Goal: Information Seeking & Learning: Learn about a topic

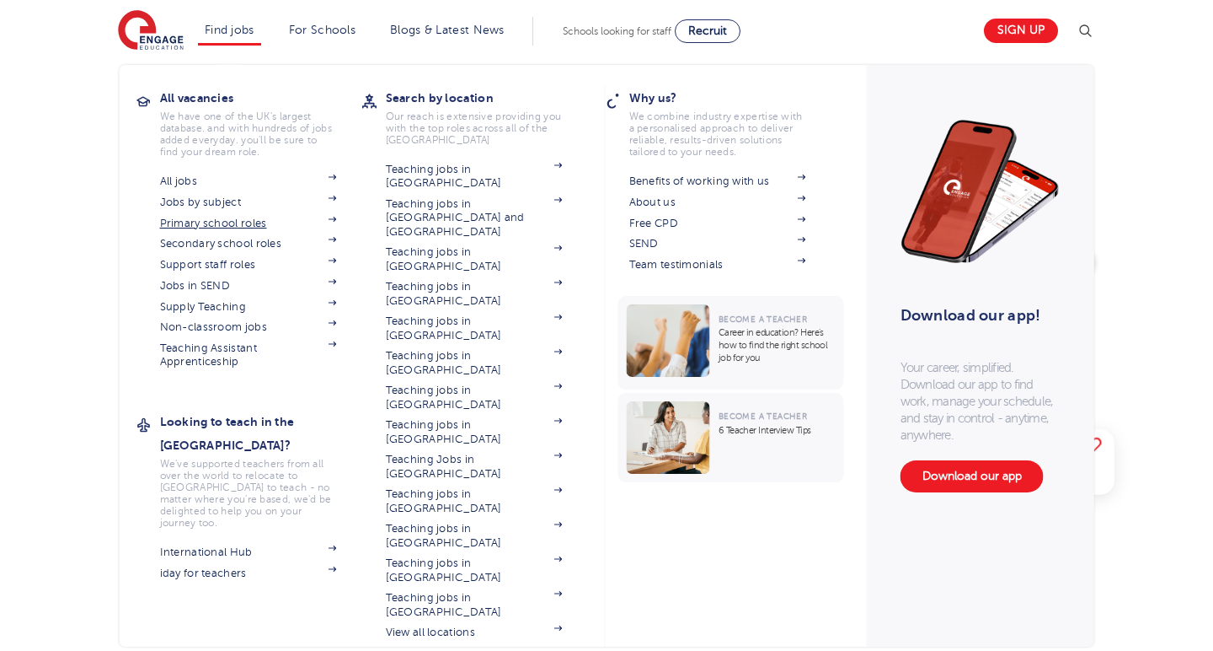
click at [212, 225] on link "Primary school roles" at bounding box center [248, 223] width 177 height 13
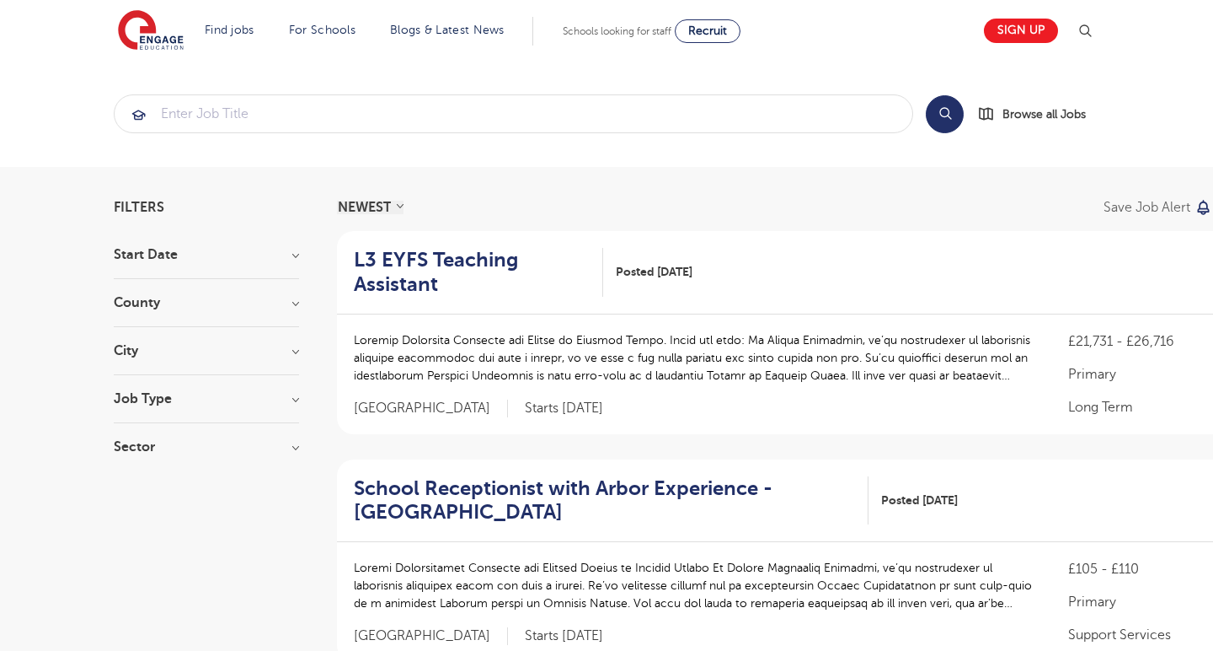
click at [205, 442] on h3 "Sector" at bounding box center [206, 446] width 185 height 13
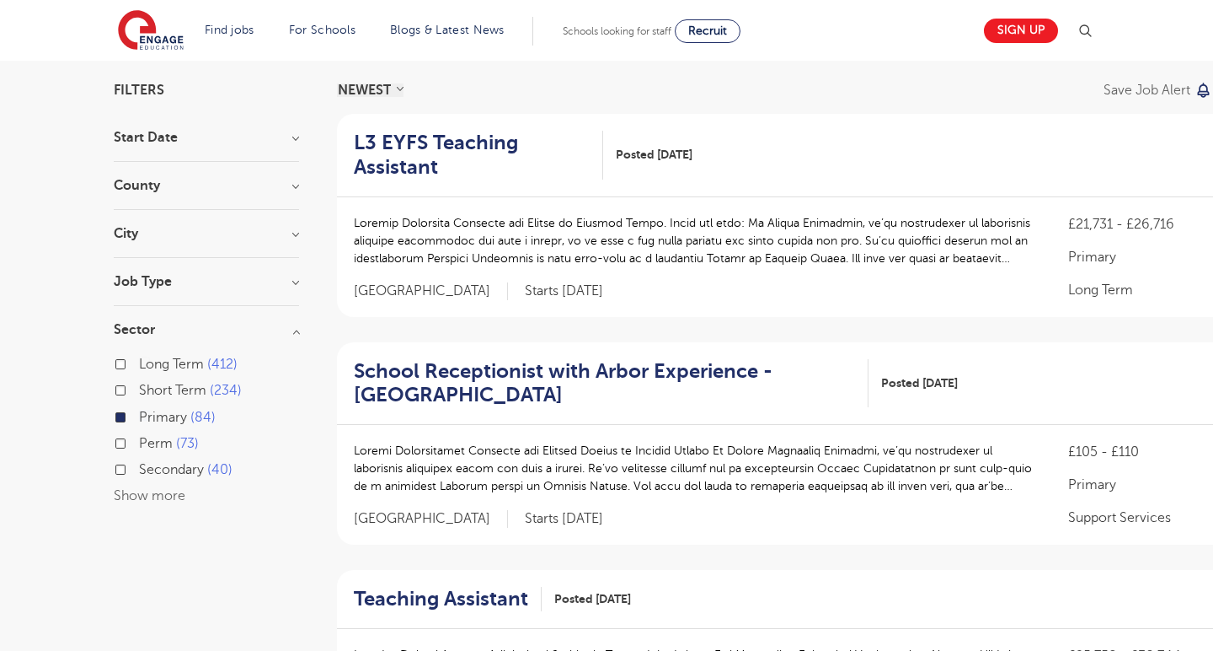
scroll to position [107, 0]
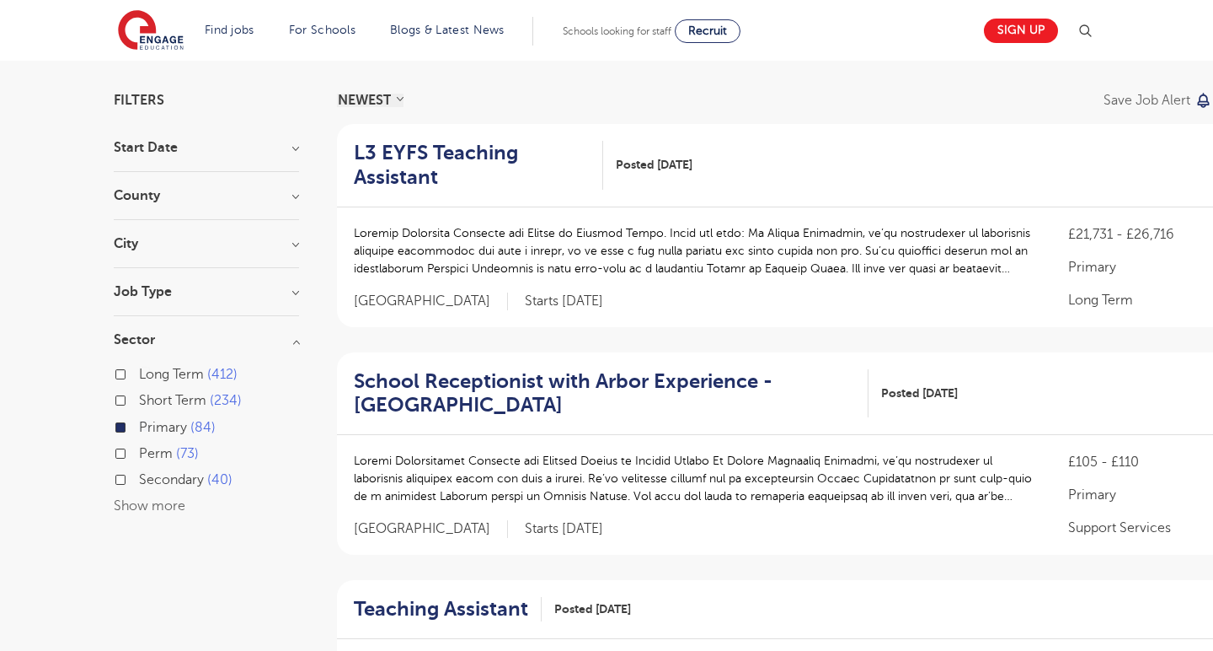
click at [163, 472] on span "Secondary" at bounding box center [171, 479] width 65 height 15
click at [150, 472] on input "Secondary 40" at bounding box center [144, 477] width 11 height 11
checkbox input "true"
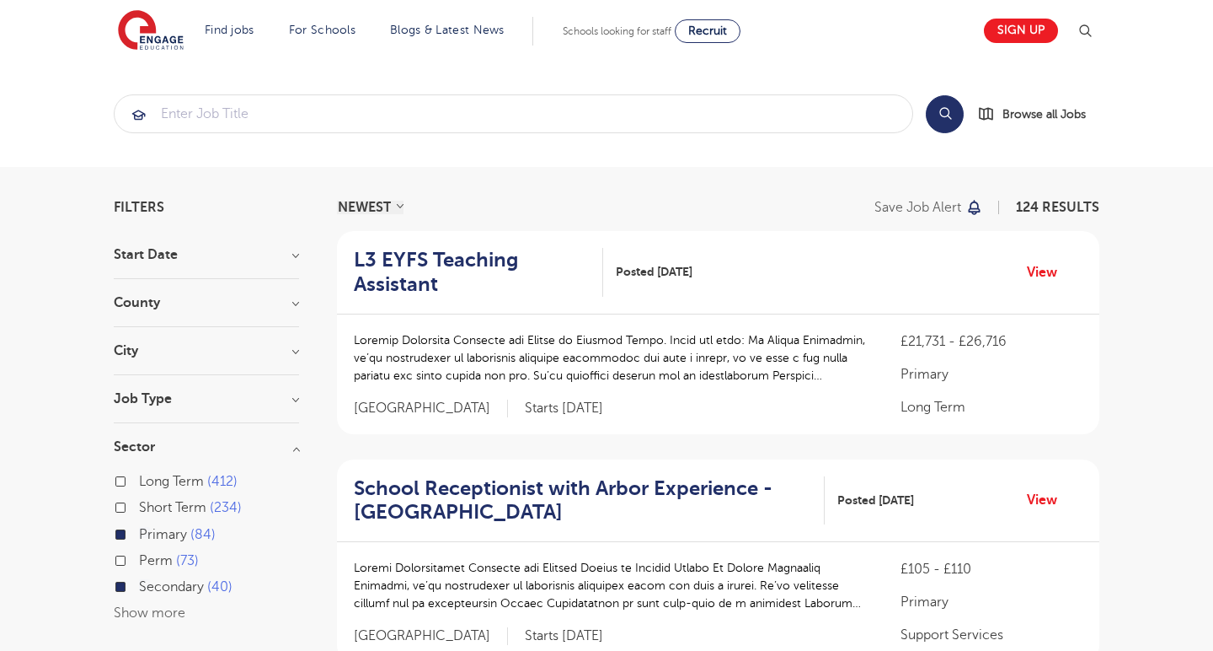
click at [289, 304] on h3 "County" at bounding box center [206, 302] width 185 height 13
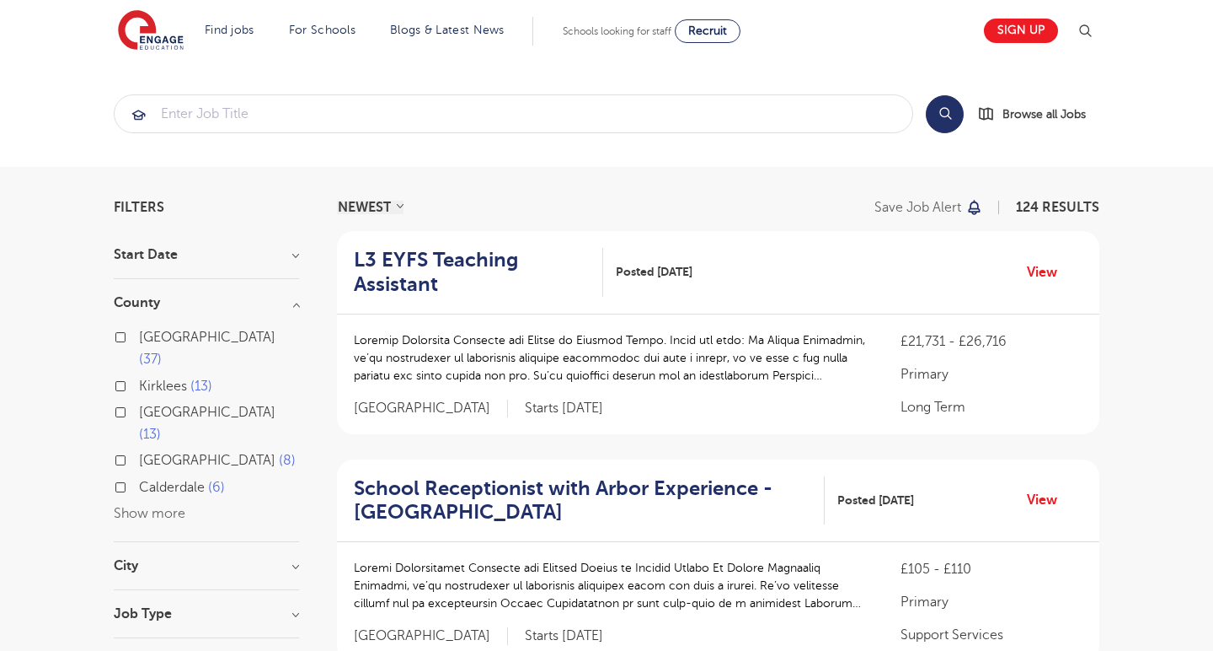
click at [159, 506] on button "Show more" at bounding box center [150, 513] width 72 height 15
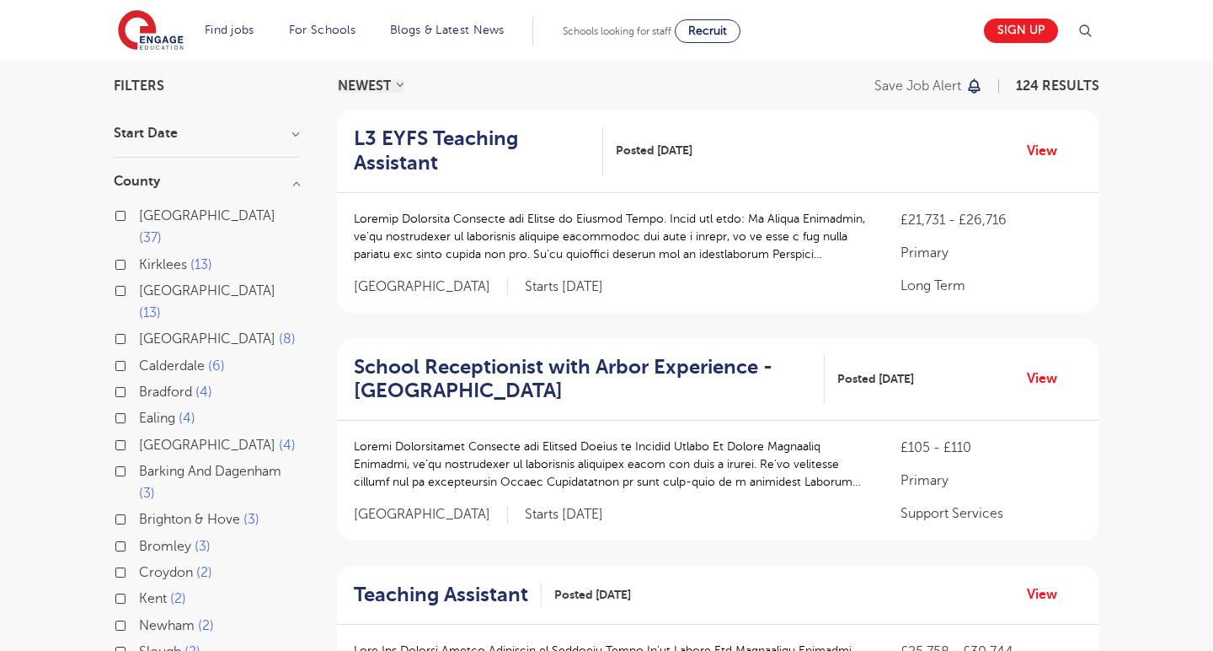
scroll to position [133, 0]
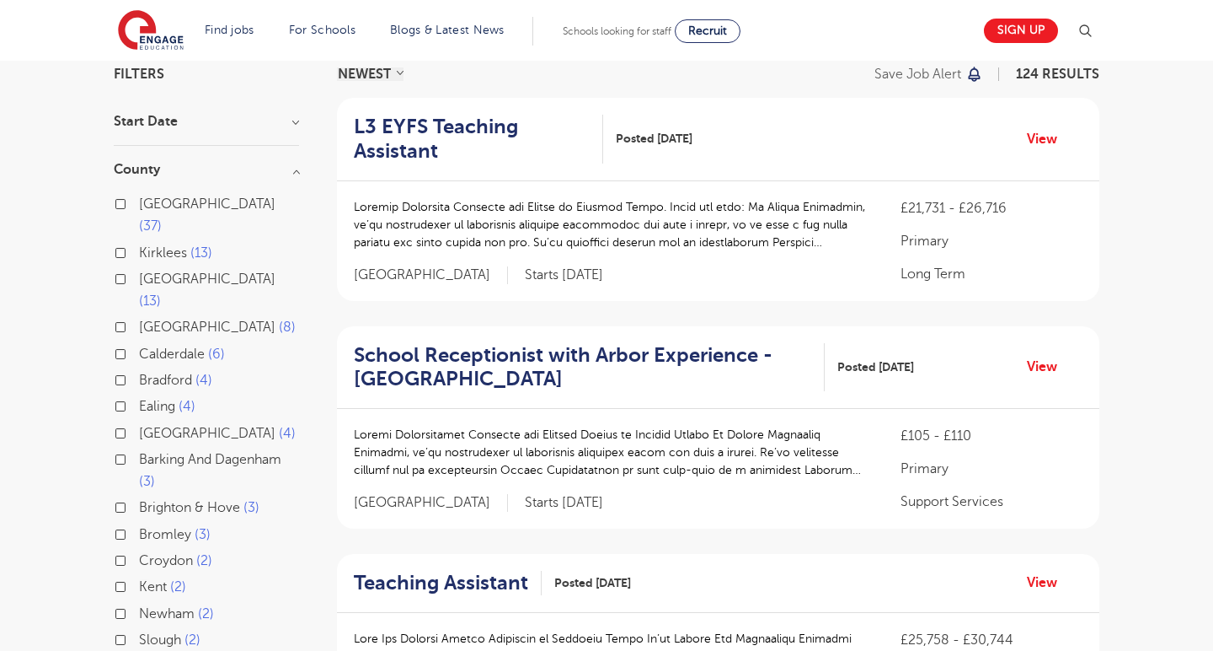
click at [139, 395] on label "Ealing 4" at bounding box center [167, 406] width 56 height 22
click at [139, 399] on input "Ealing 4" at bounding box center [144, 404] width 11 height 11
checkbox input "true"
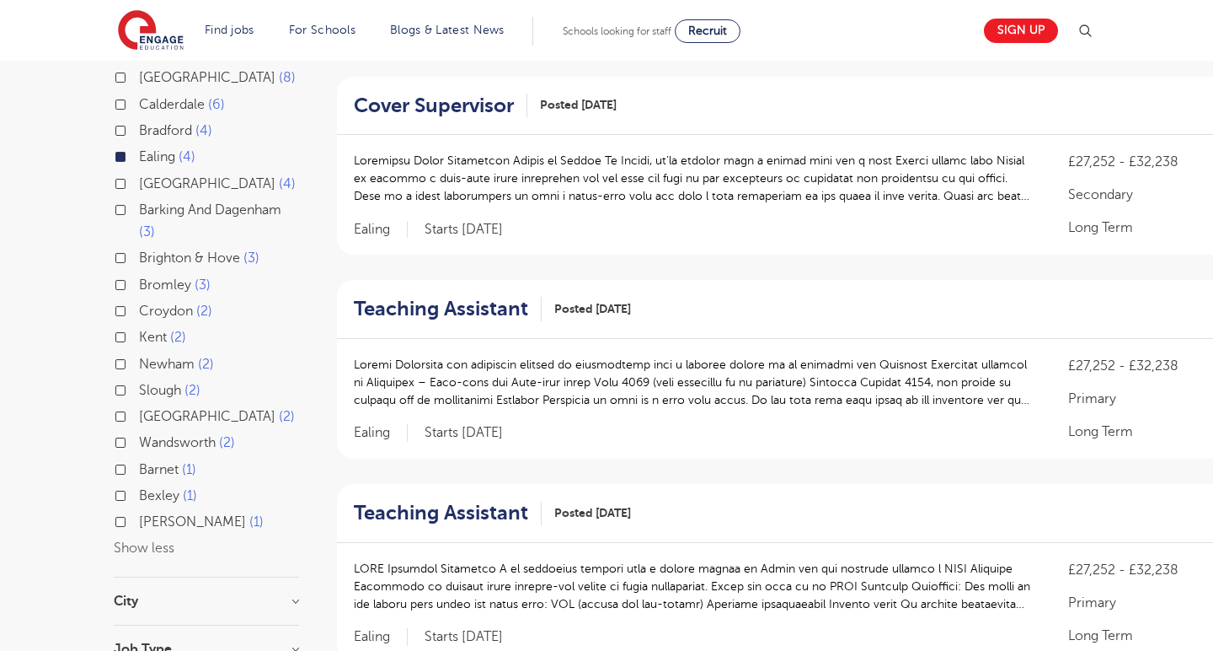
scroll to position [383, 0]
click at [128, 404] on div "Surrey 2" at bounding box center [206, 417] width 185 height 26
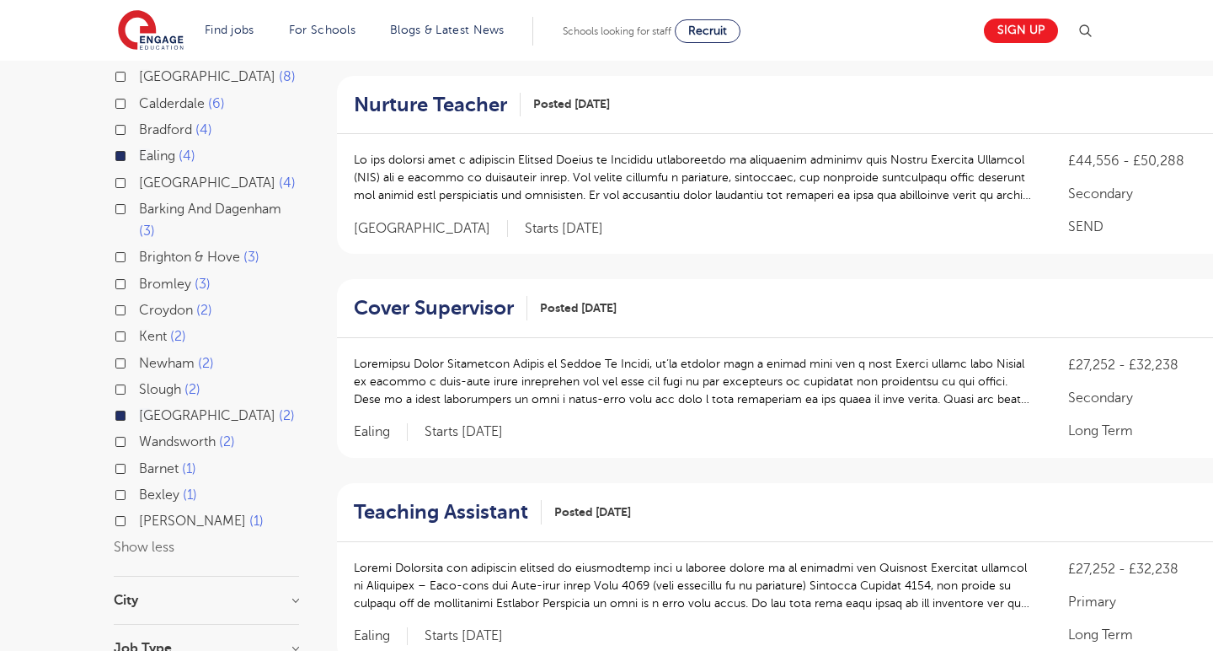
click at [185, 434] on span "Wandsworth" at bounding box center [177, 441] width 77 height 15
click at [150, 434] on input "Wandsworth 2" at bounding box center [144, 439] width 11 height 11
checkbox input "true"
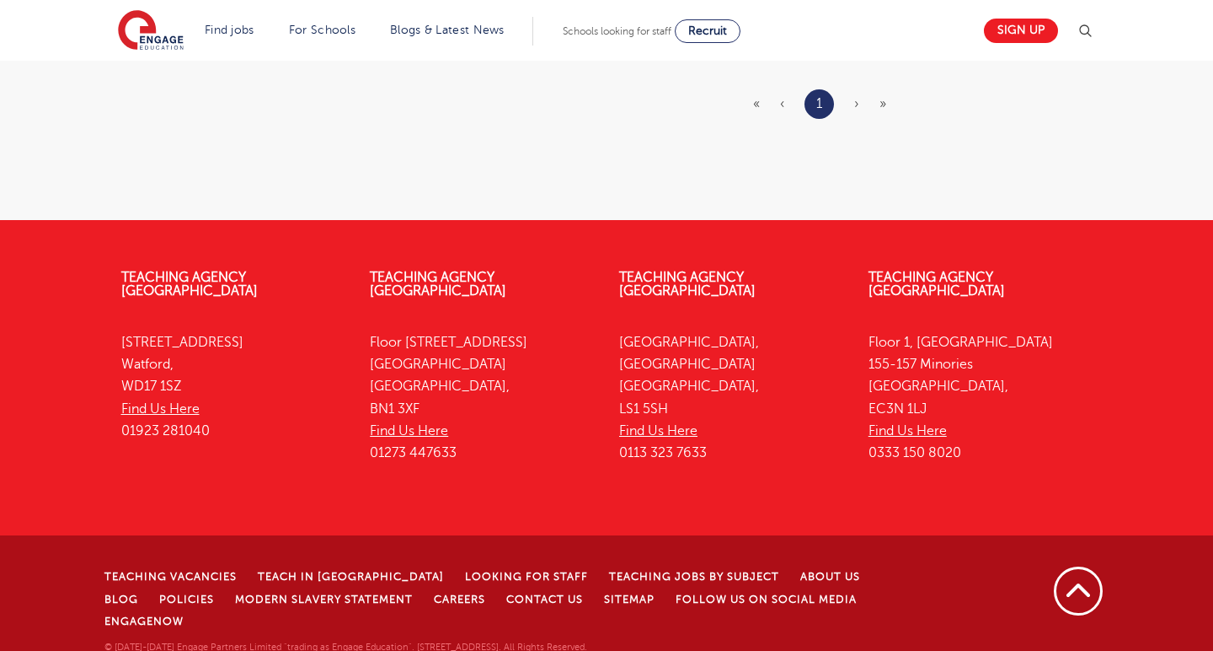
scroll to position [1885, 0]
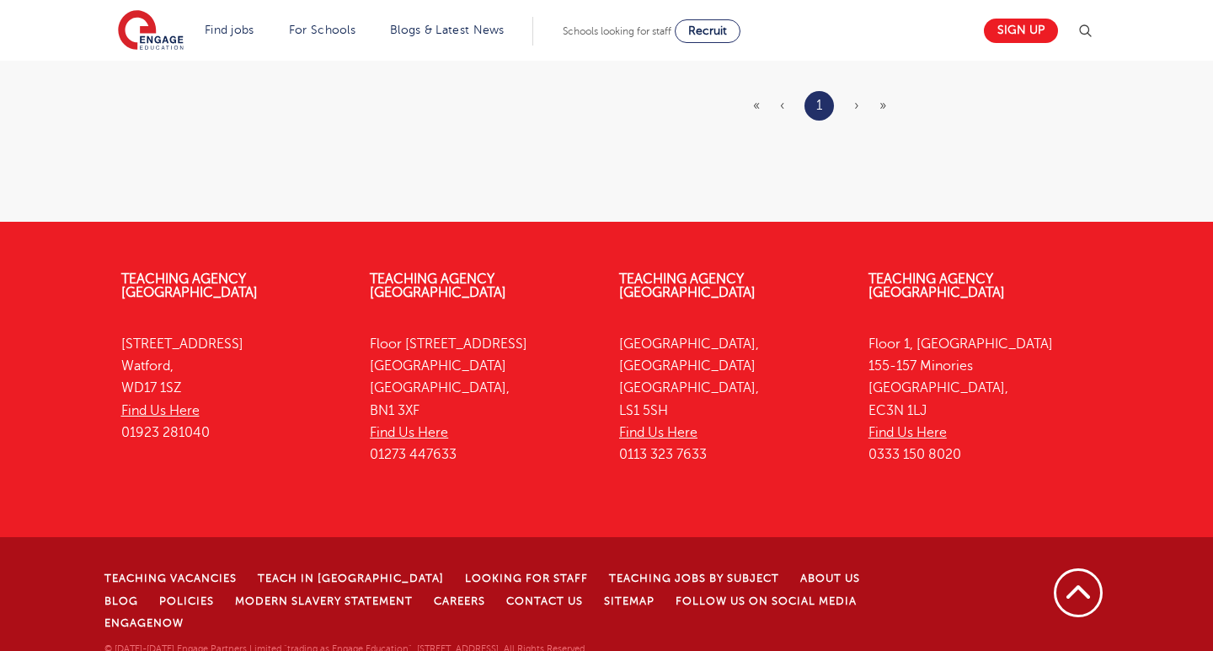
click at [891, 435] on p "Floor 1, Portsoken House 155-157 Minories London, EC3N 1LJ Find Us Here 0333 15…" at bounding box center [981, 399] width 224 height 133
drag, startPoint x: 873, startPoint y: 433, endPoint x: 943, endPoint y: 433, distance: 69.9
click at [943, 433] on p "Floor 1, Portsoken House 155-157 Minories London, EC3N 1LJ Find Us Here 0333 15…" at bounding box center [981, 399] width 224 height 133
drag, startPoint x: 867, startPoint y: 433, endPoint x: 965, endPoint y: 437, distance: 97.8
click at [965, 437] on div "Teaching Agency London Floor 1, Portsoken House 155-157 Minories London, EC3N 1…" at bounding box center [980, 371] width 249 height 249
